Goal: Transaction & Acquisition: Purchase product/service

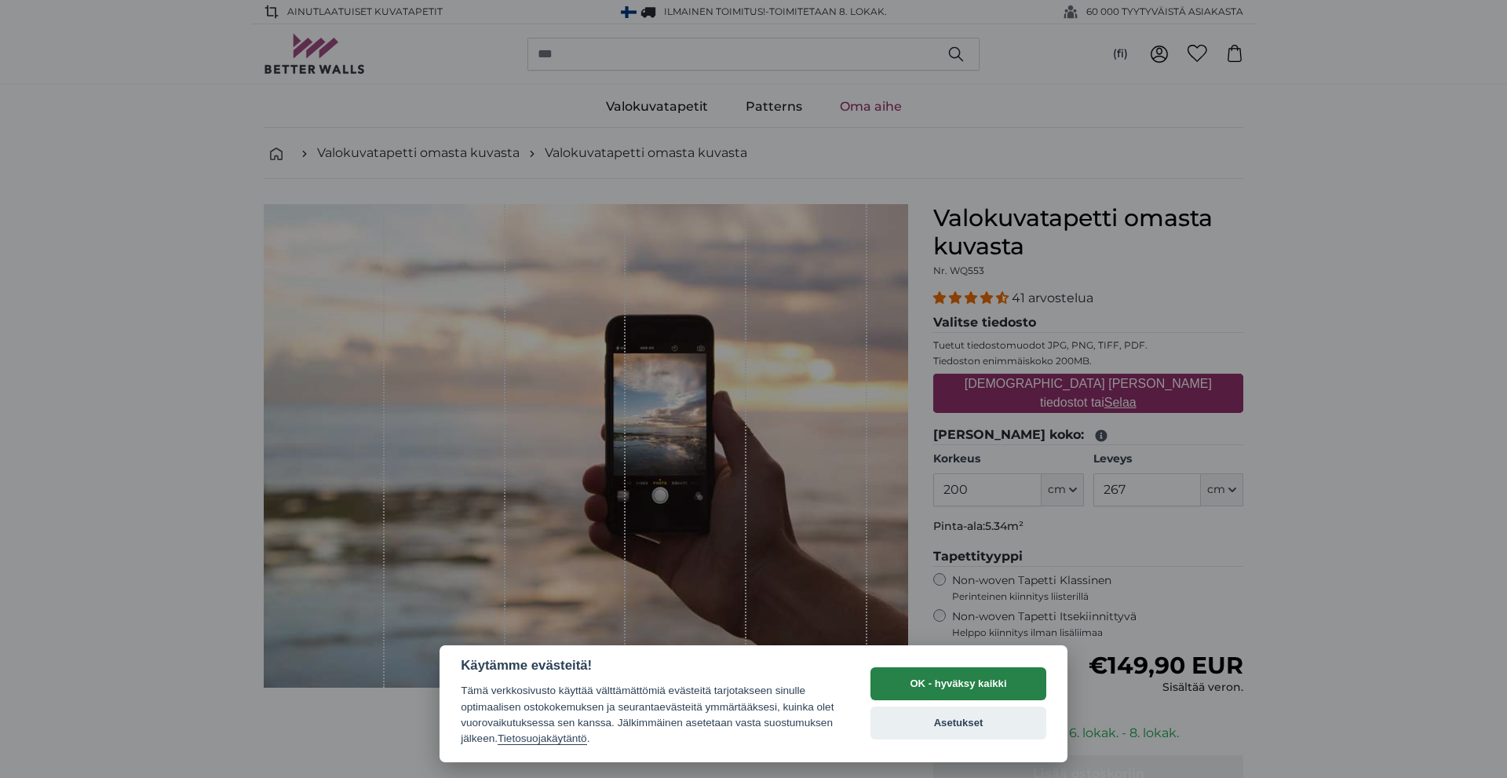
click at [935, 688] on button "OK - hyväksy kaikki" at bounding box center [958, 683] width 176 height 33
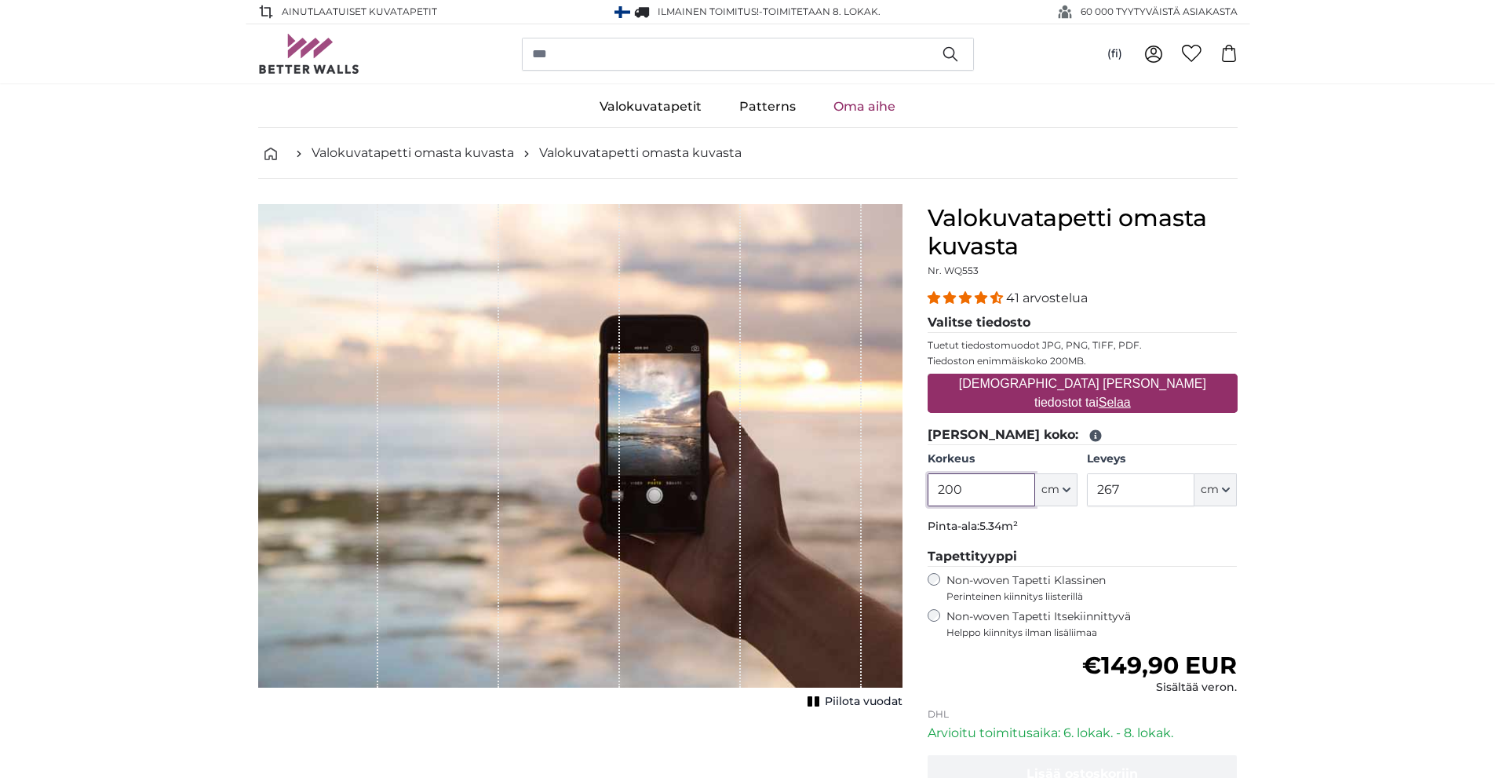
drag, startPoint x: 1005, startPoint y: 486, endPoint x: 653, endPoint y: 434, distance: 355.4
click at [653, 434] on product-detail "[PERSON_NAME] kuva Piilota vuodat Valokuvatapetti [PERSON_NAME] kuvasta Nr. WQ5…" at bounding box center [748, 543] width 1005 height 729
type input "360"
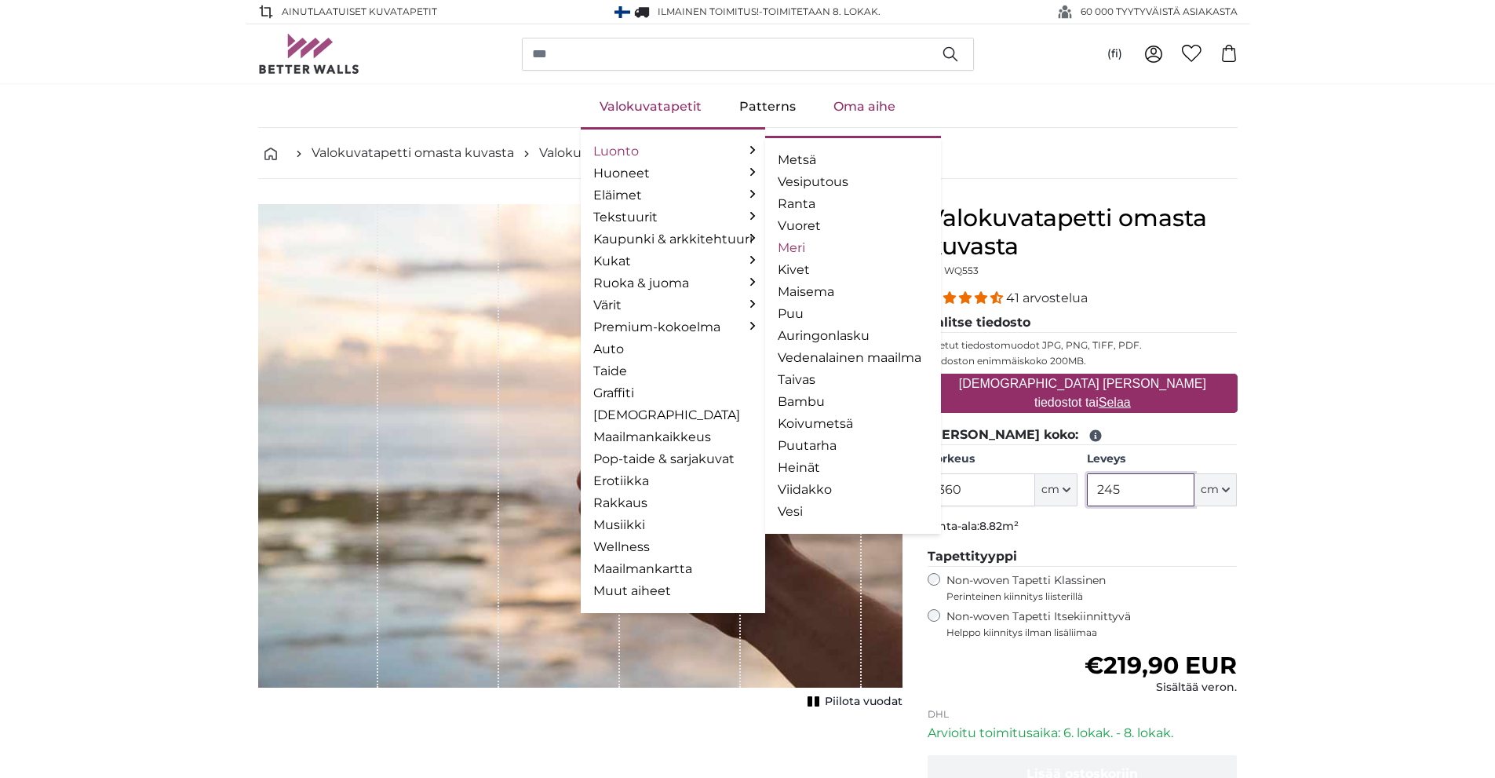
type input "245"
click at [870, 247] on link "Meri" at bounding box center [853, 248] width 151 height 19
